Goal: Navigation & Orientation: Find specific page/section

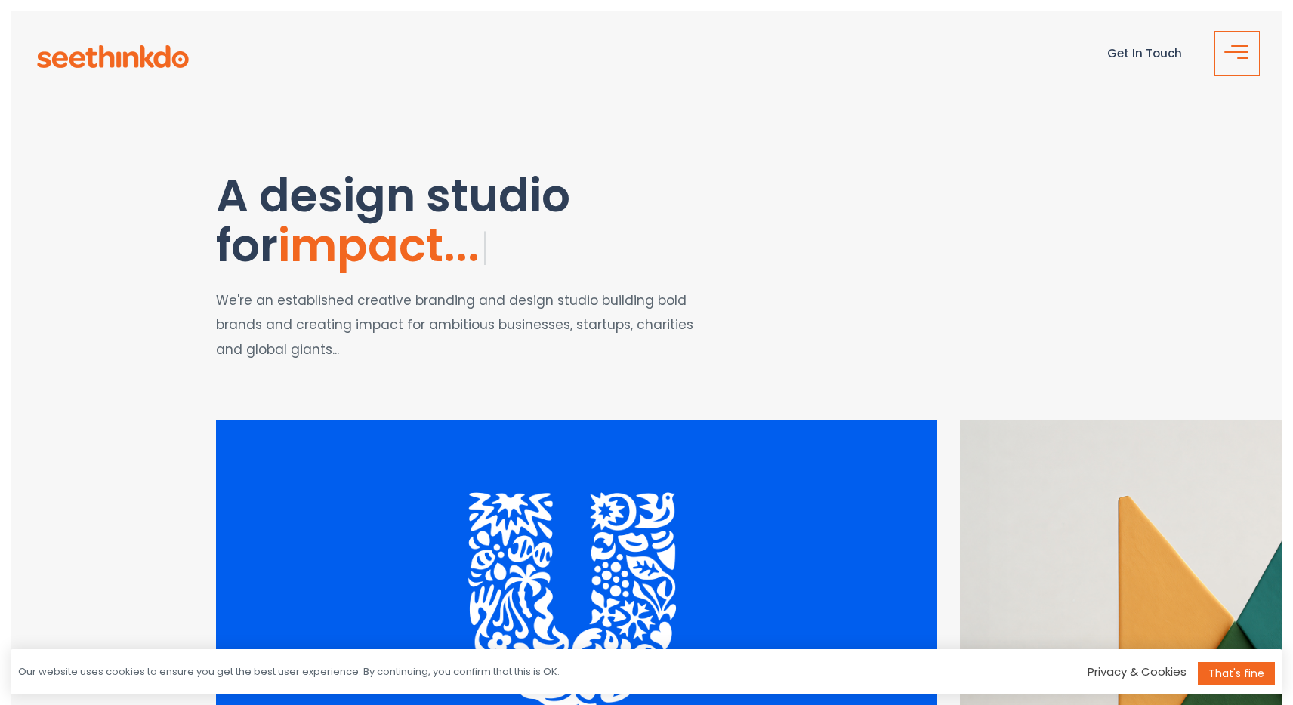
click at [1232, 48] on button "button" at bounding box center [1236, 53] width 45 height 45
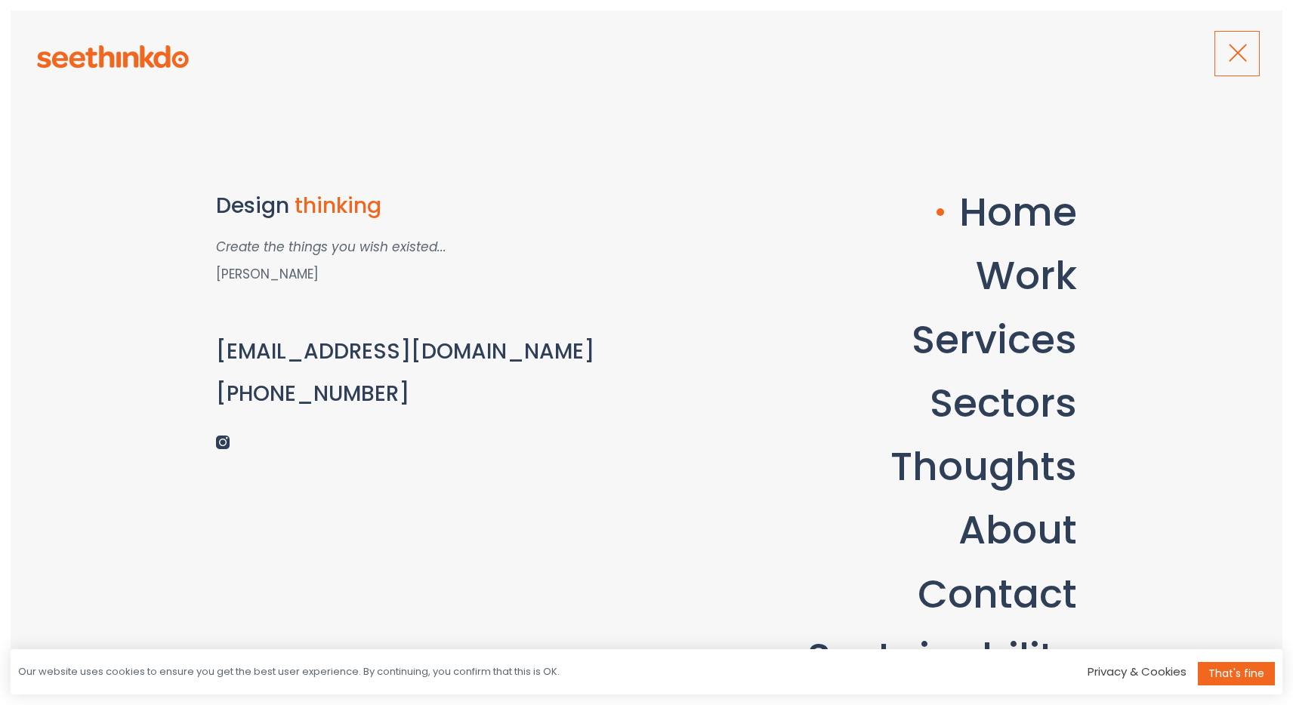
click at [1232, 48] on span "button" at bounding box center [1237, 53] width 18 height 18
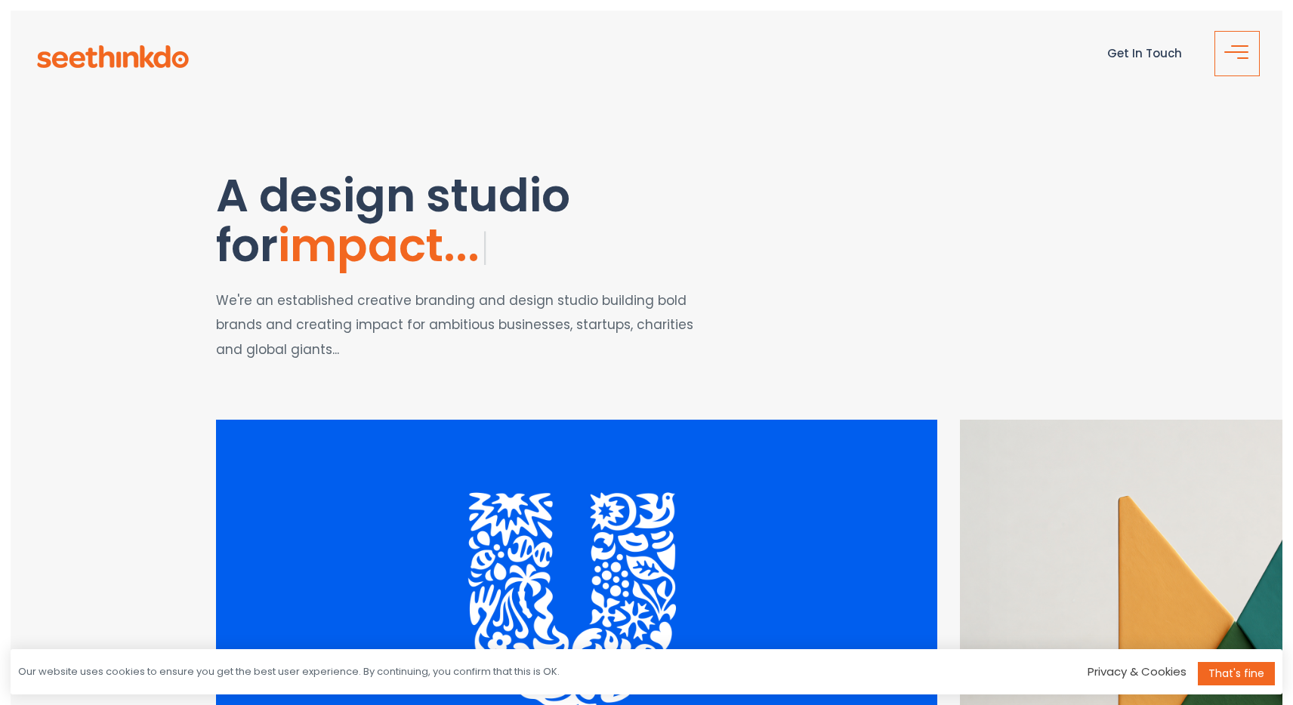
click at [1232, 48] on button "button" at bounding box center [1236, 53] width 45 height 45
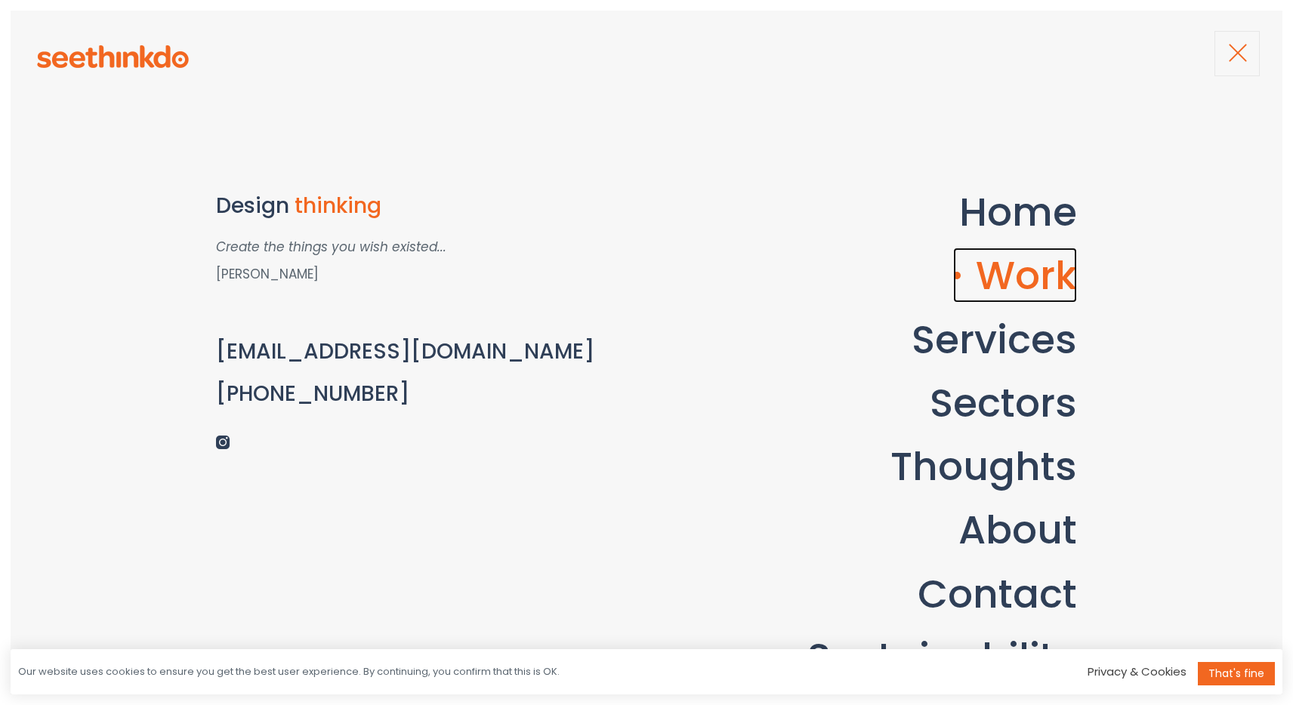
click at [1017, 292] on link "Work" at bounding box center [1015, 275] width 124 height 55
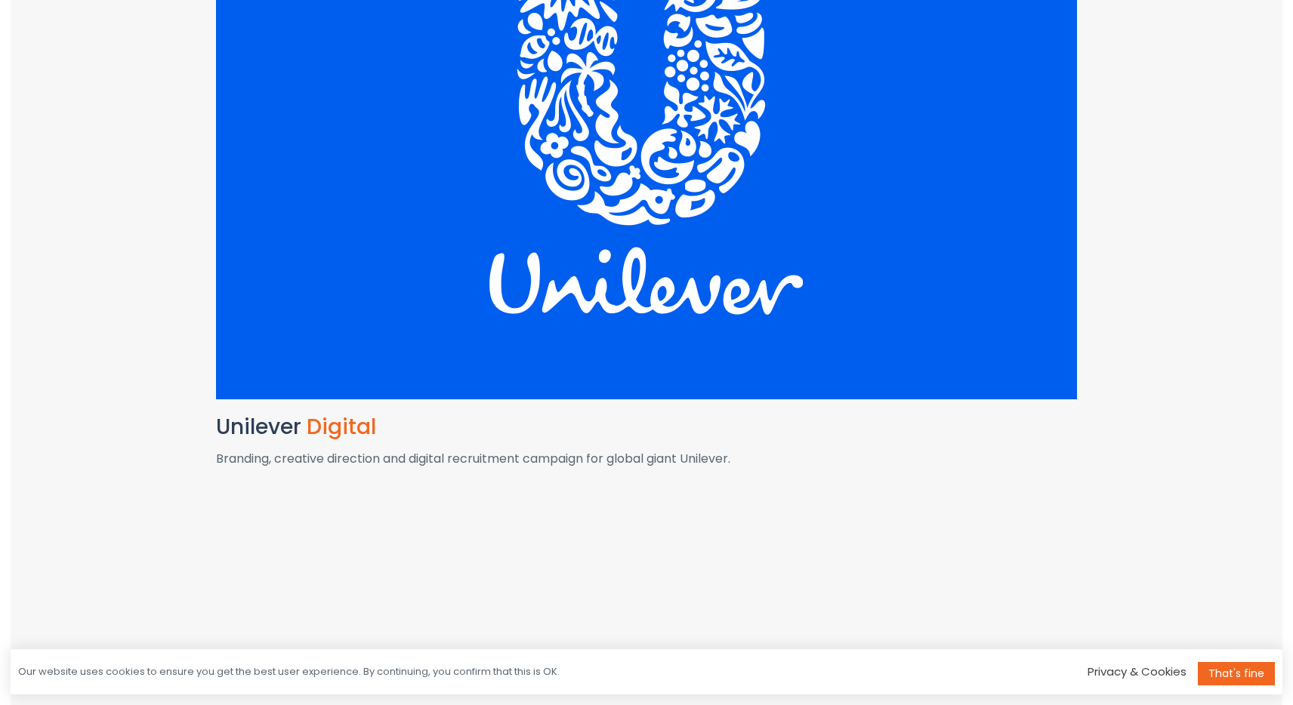
scroll to position [498, 0]
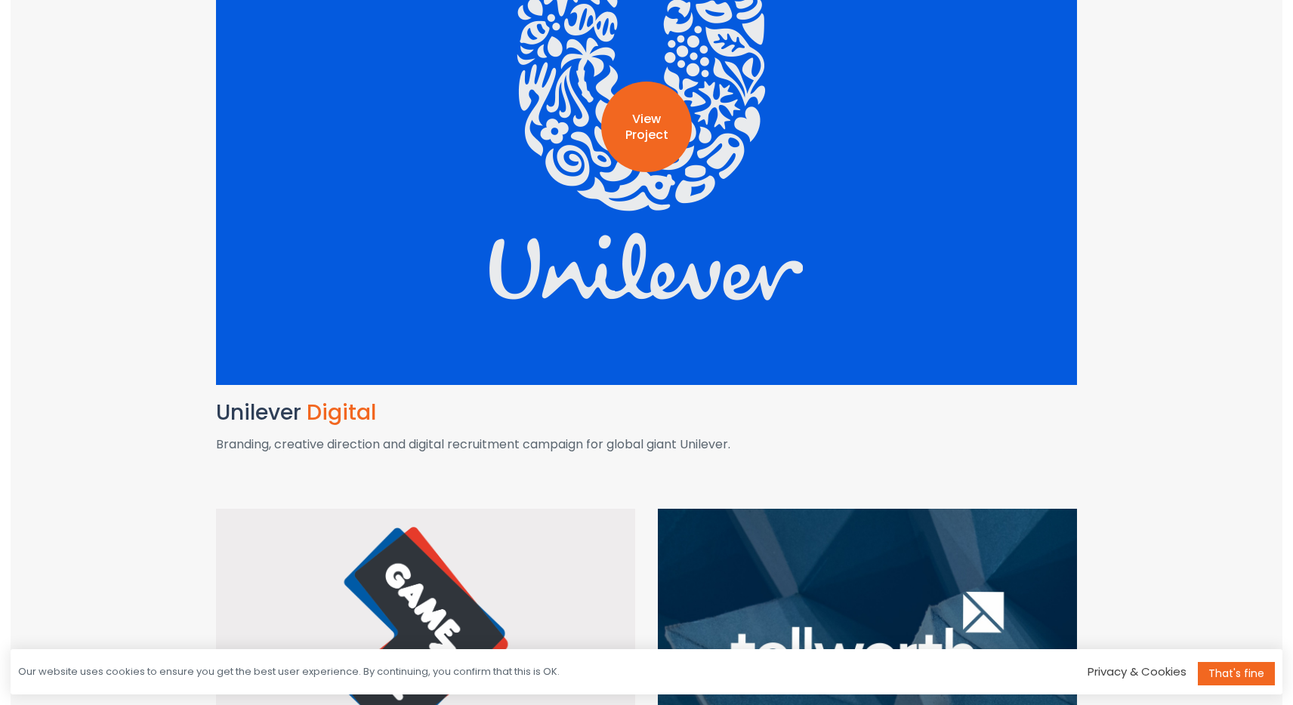
click at [708, 258] on div "View Project" at bounding box center [646, 127] width 861 height 517
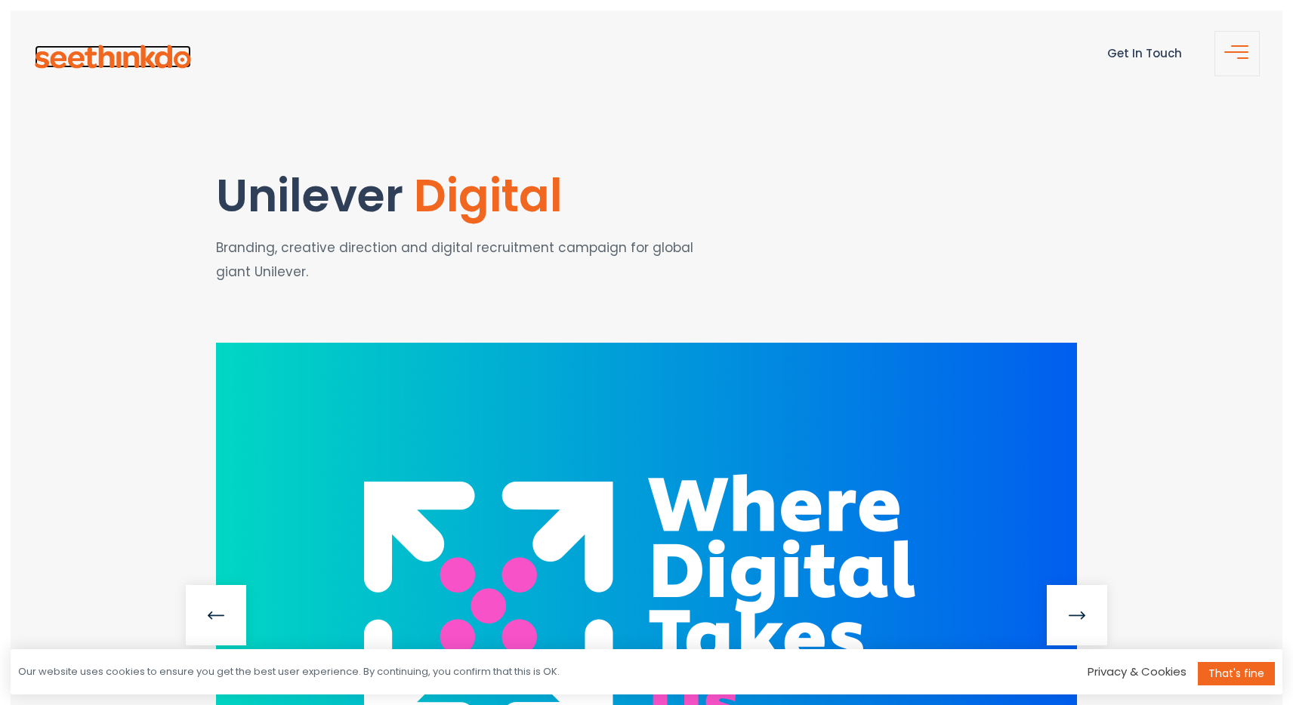
click at [137, 59] on img at bounding box center [113, 56] width 156 height 23
